Goal: Information Seeking & Learning: Learn about a topic

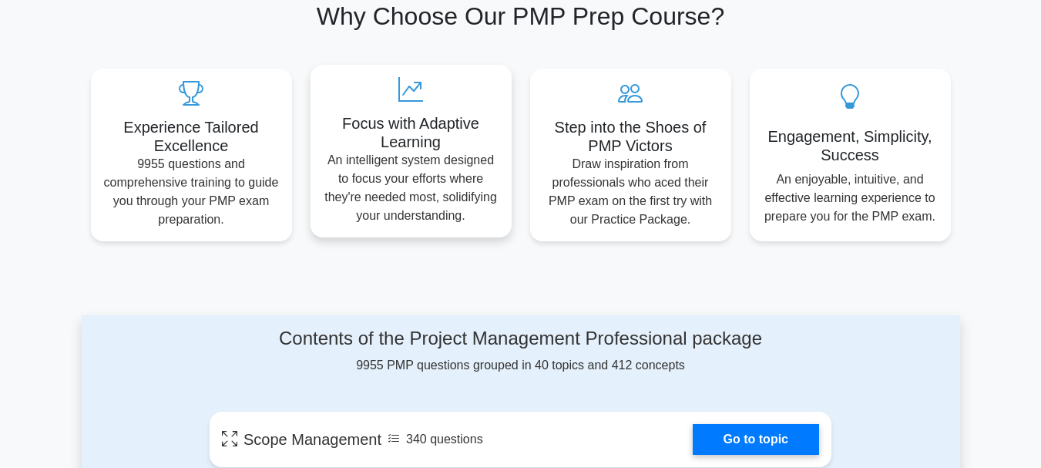
scroll to position [848, 0]
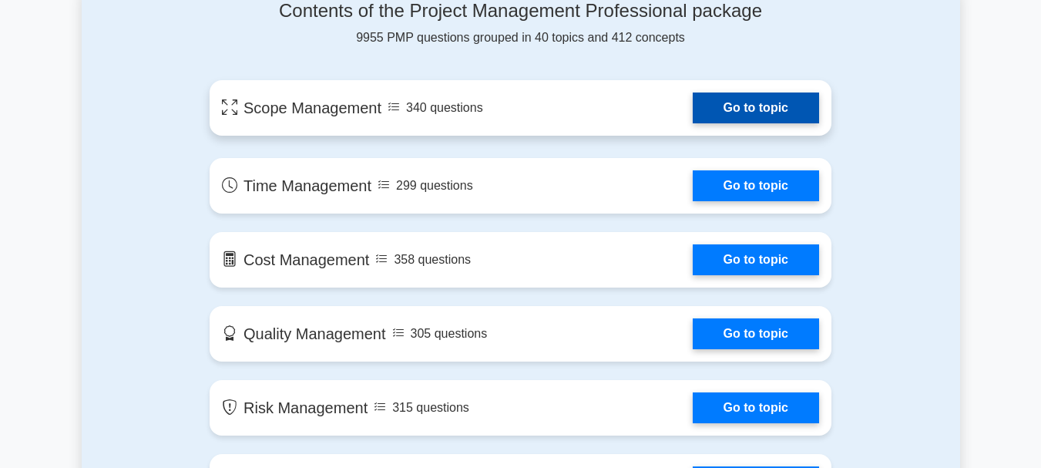
click at [786, 113] on link "Go to topic" at bounding box center [756, 107] width 126 height 31
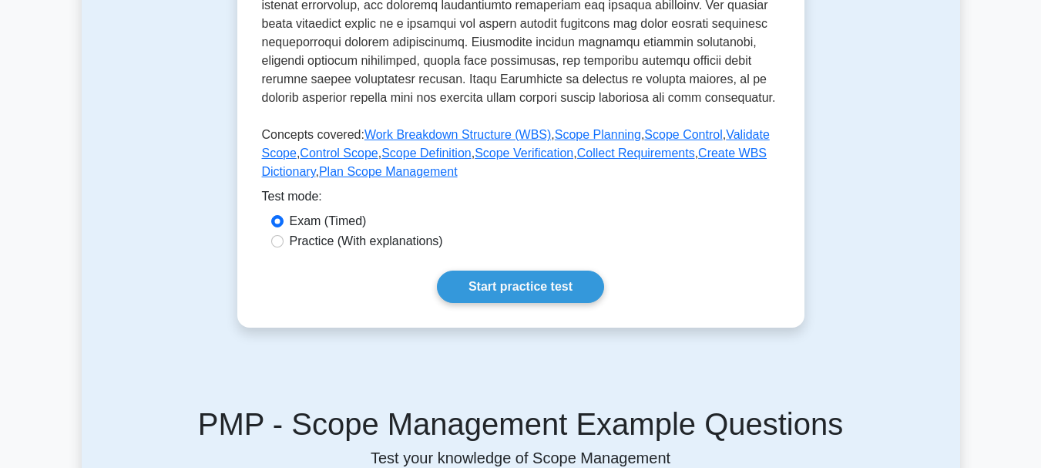
scroll to position [616, 0]
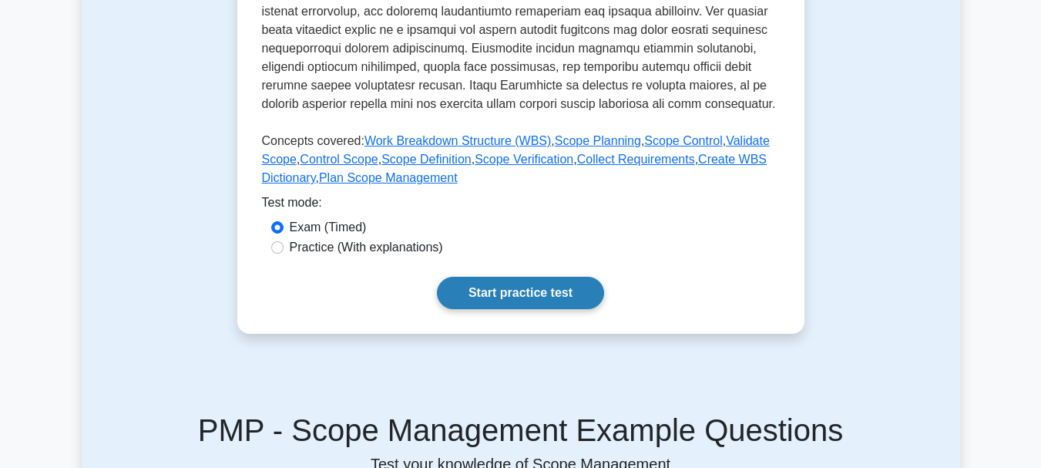
click at [559, 297] on link "Start practice test" at bounding box center [520, 293] width 167 height 32
